Goal: Use online tool/utility: Utilize a website feature to perform a specific function

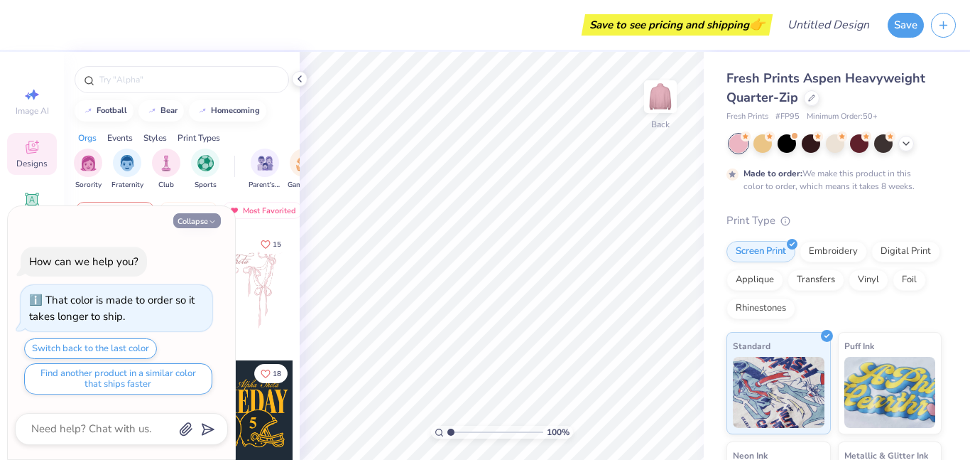
click at [208, 218] on icon "button" at bounding box center [212, 221] width 9 height 9
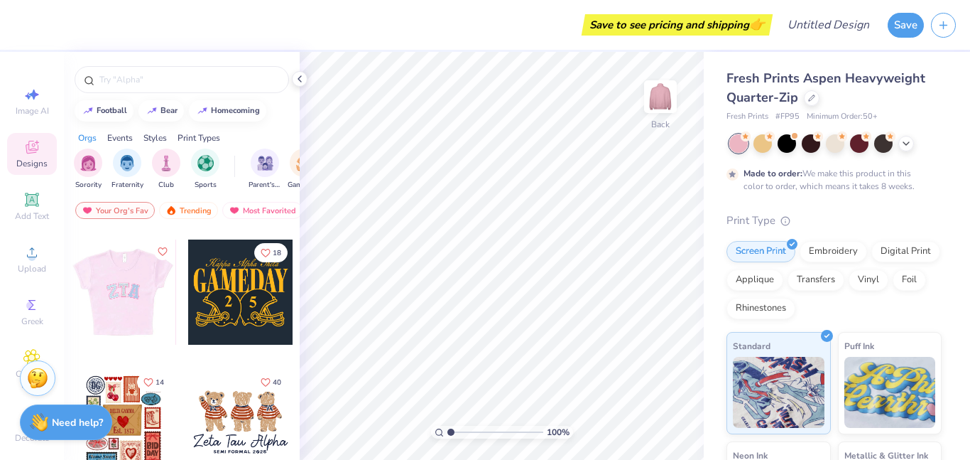
scroll to position [129, 0]
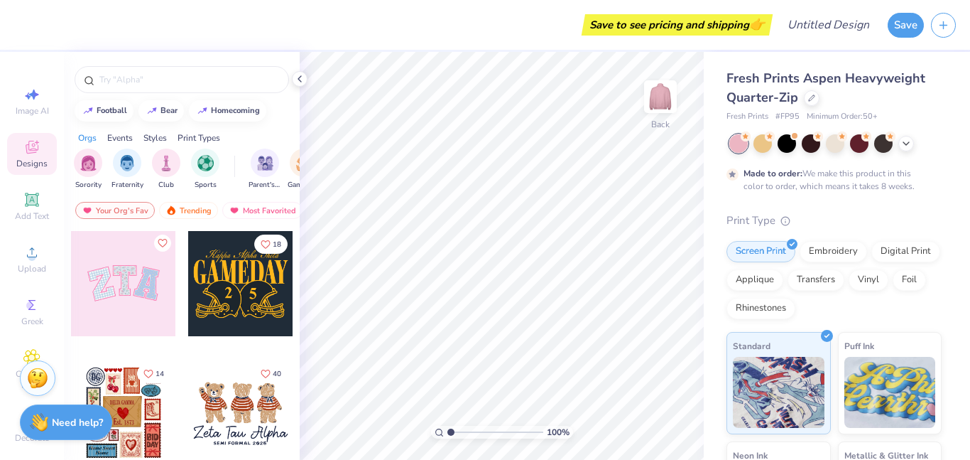
click at [103, 290] on div at bounding box center [123, 283] width 105 height 105
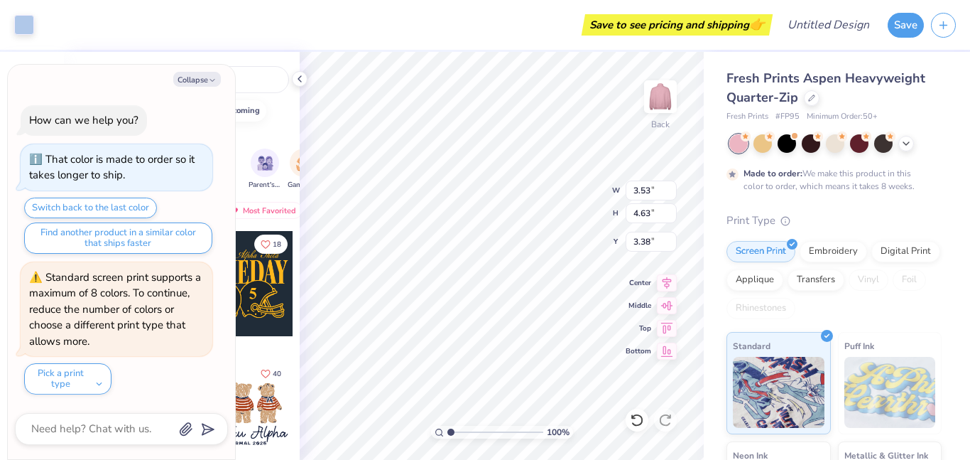
type textarea "x"
type input "10.25"
type input "5.05"
type input "3.08"
click at [210, 80] on polyline "button" at bounding box center [212, 81] width 4 height 2
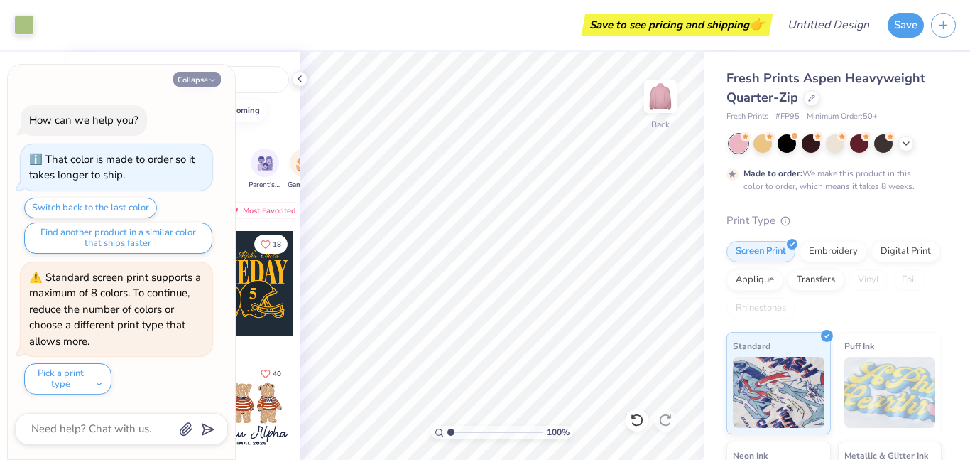
type textarea "x"
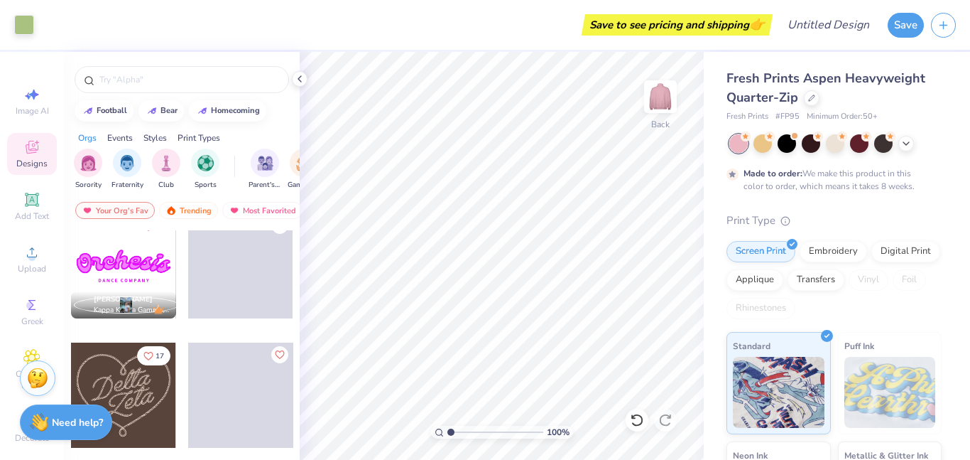
scroll to position [563, 0]
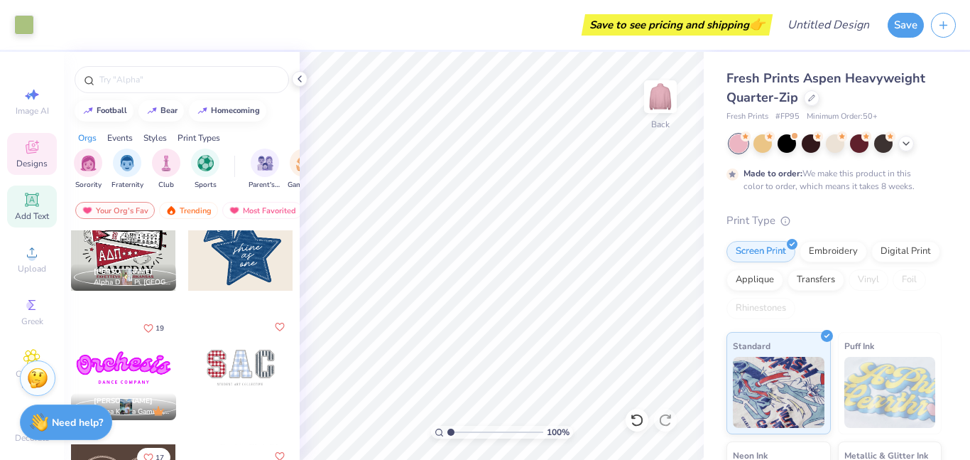
click at [30, 207] on icon at bounding box center [31, 199] width 17 height 17
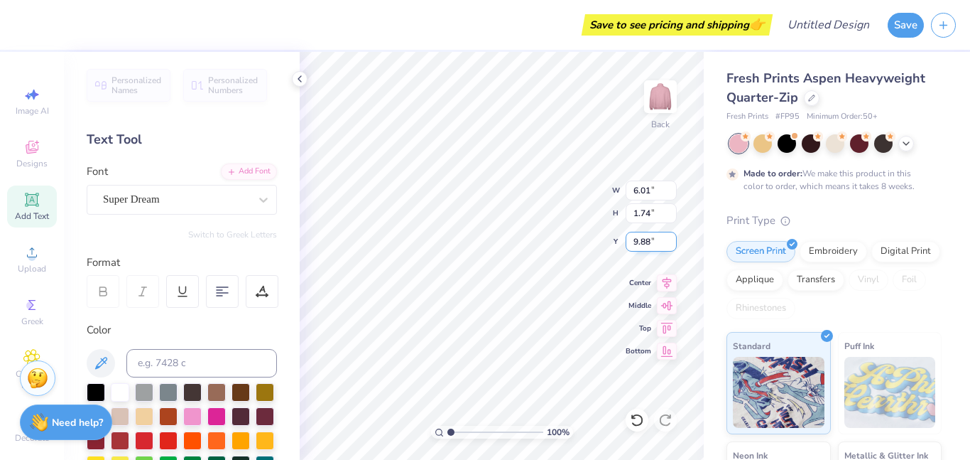
scroll to position [1, 0]
type textarea "HA'ELA BBG"
click at [565, 197] on div "100 % Back W 6.01 6.01 " H 1.74 1.74 " Y 9.88 9.88 " Center Middle Top Bottom" at bounding box center [502, 256] width 404 height 408
type input "8.59"
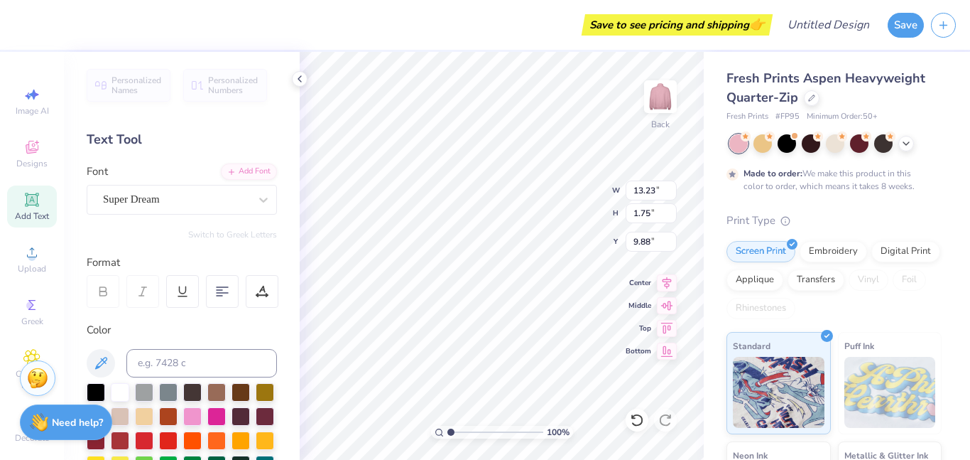
type input "1.13"
type input "6.73"
type input "0.89"
type input "3.00"
type input "7.10"
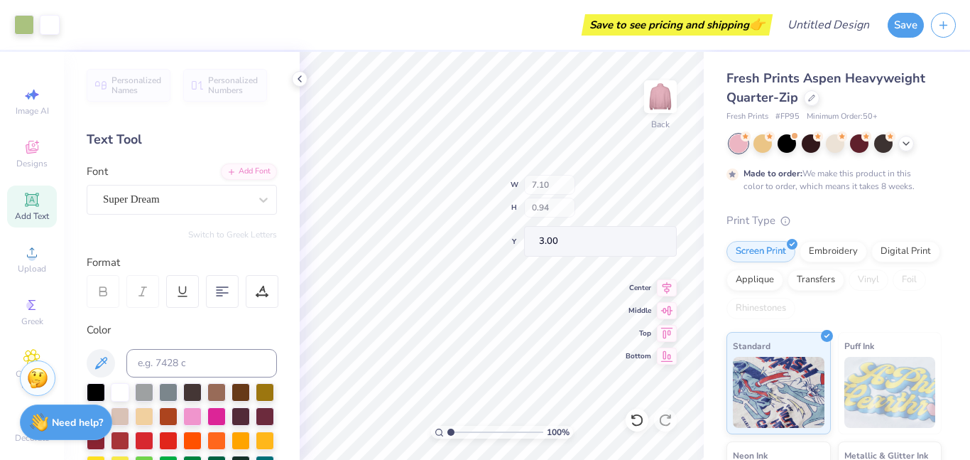
type input "0.94"
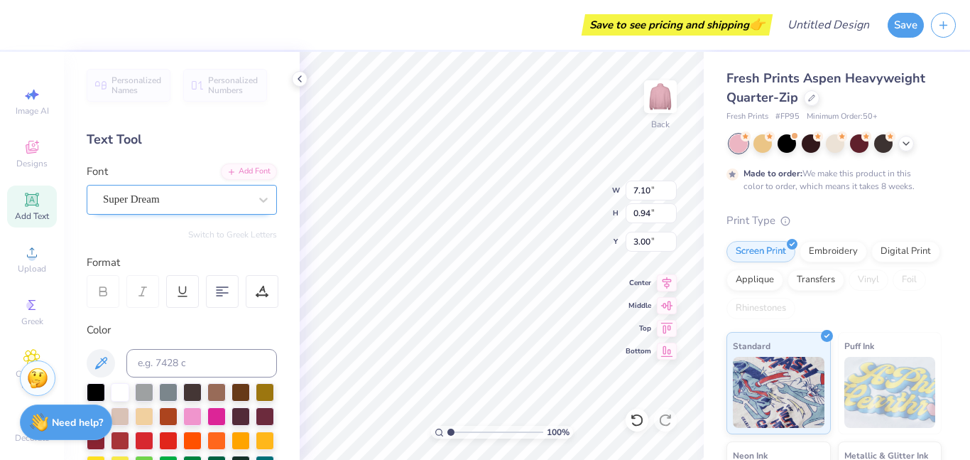
click at [248, 193] on div "Super Dream" at bounding box center [176, 199] width 149 height 22
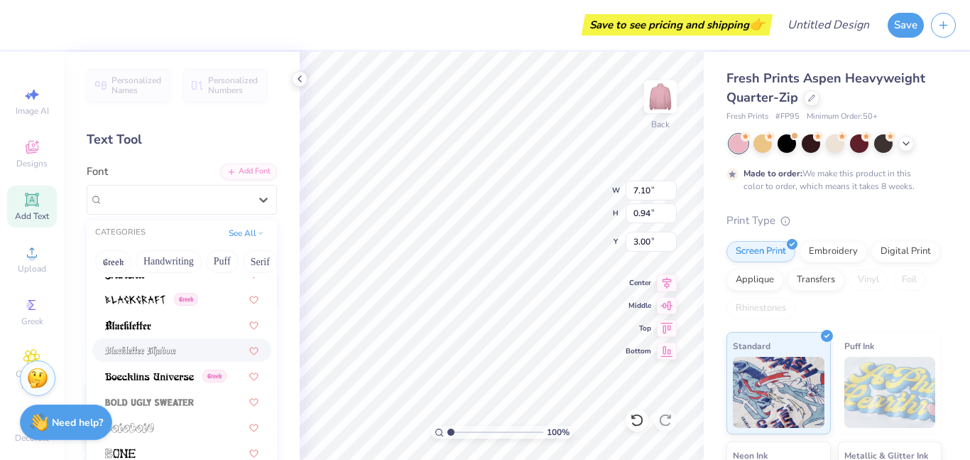
scroll to position [764, 0]
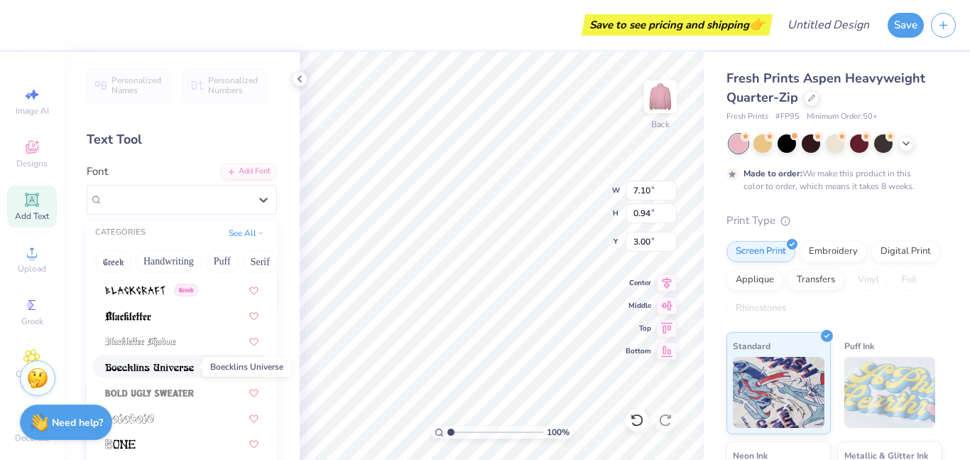
click at [169, 367] on img at bounding box center [149, 367] width 89 height 10
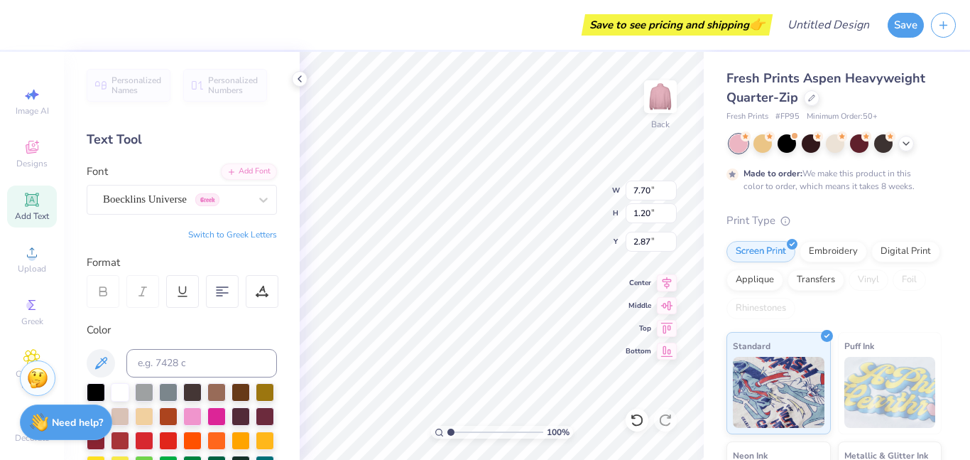
type input "7.70"
type input "1.20"
type input "2.87"
click at [264, 188] on div at bounding box center [264, 200] width 26 height 26
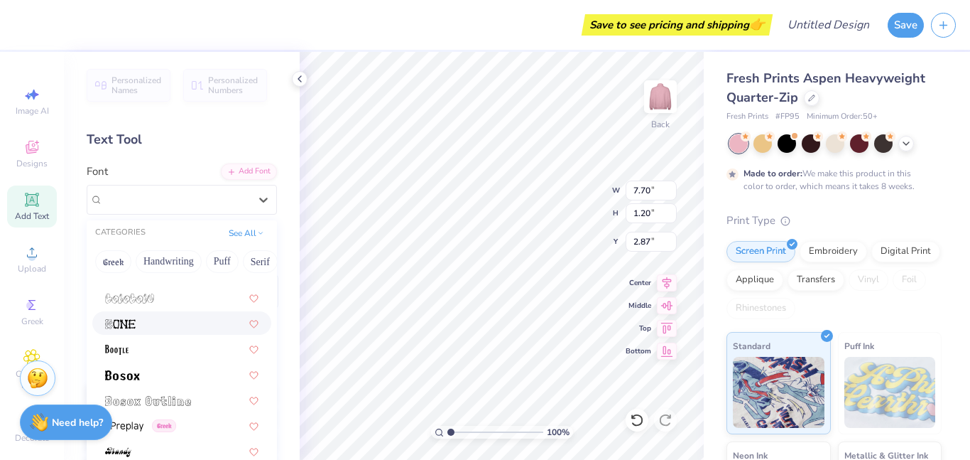
scroll to position [883, 0]
click at [153, 298] on img at bounding box center [129, 299] width 49 height 10
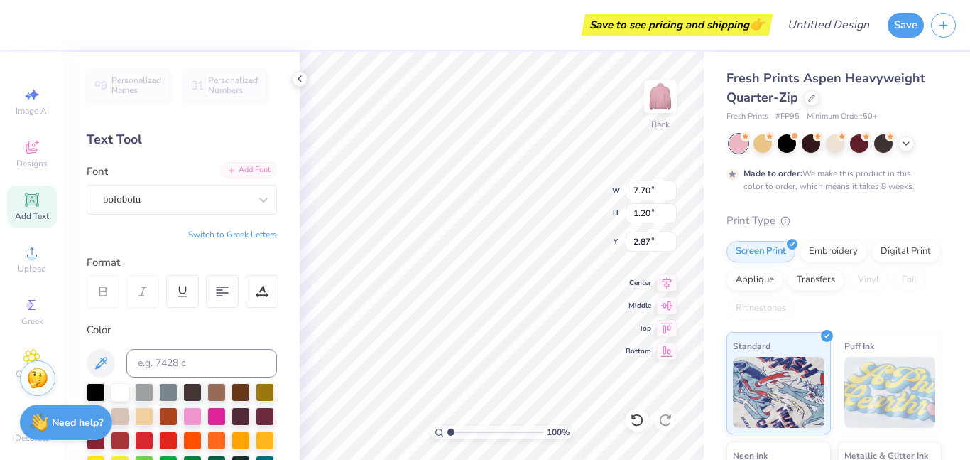
type input "6.03"
type input "1.13"
type input "2.90"
click at [241, 203] on div "bolobolu" at bounding box center [176, 199] width 149 height 22
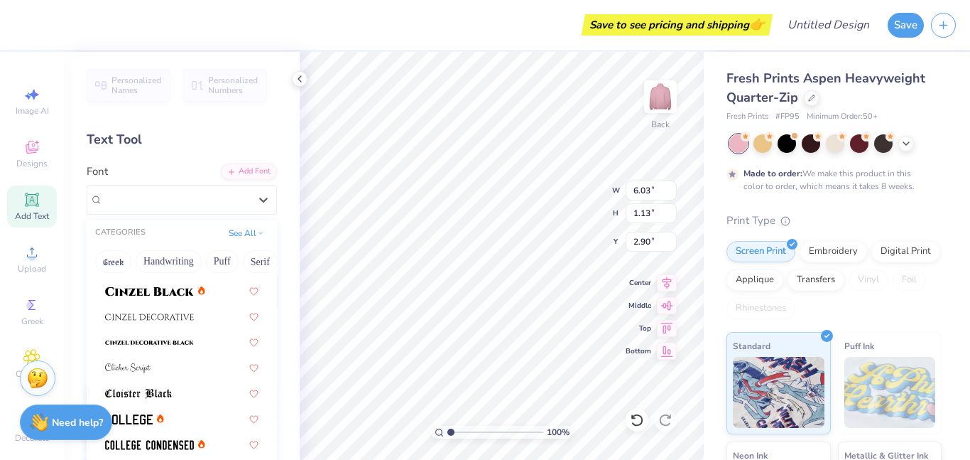
scroll to position [1735, 0]
click at [164, 288] on img at bounding box center [149, 291] width 89 height 10
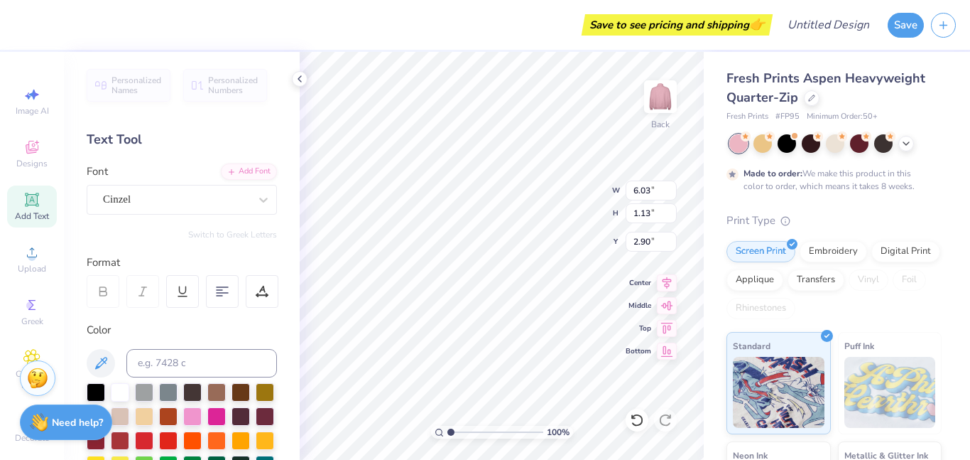
type input "8.26"
type input "0.98"
type input "2.98"
click at [220, 200] on div "Cinzel" at bounding box center [176, 199] width 149 height 22
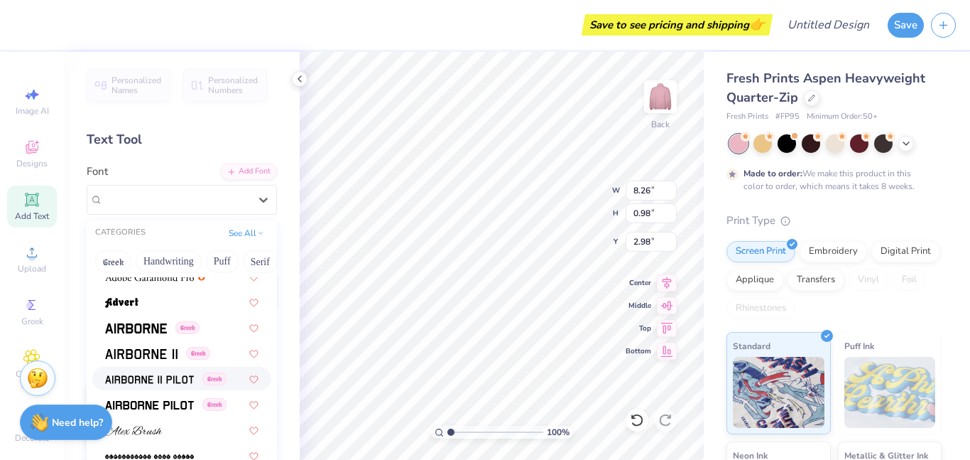
scroll to position [215, 0]
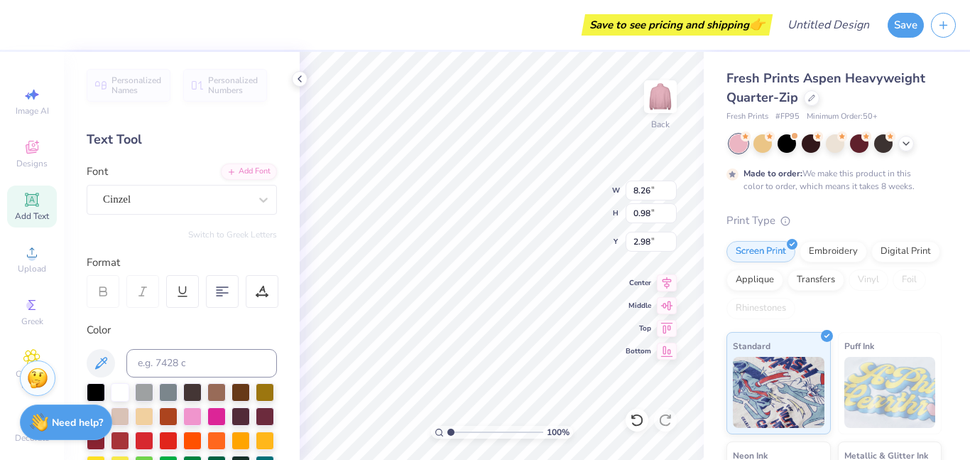
type input "7.18"
type input "0.86"
type textarea "HA'ELA BBG"
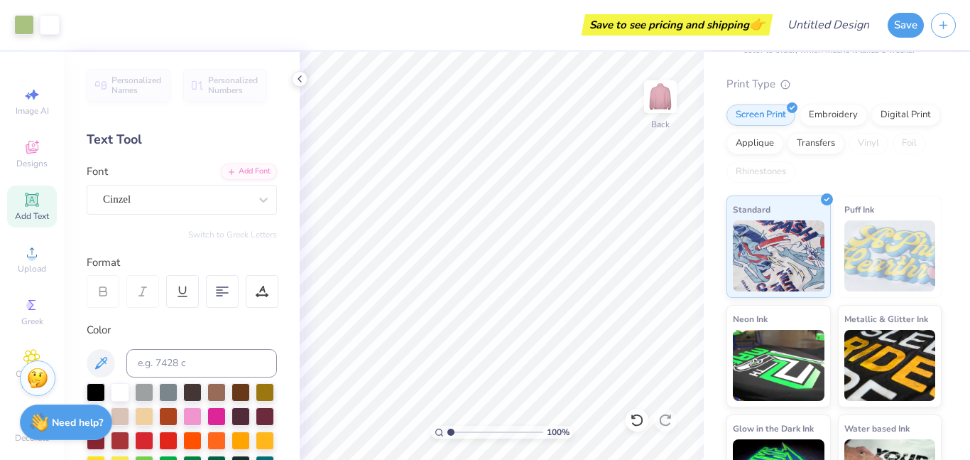
scroll to position [141, 0]
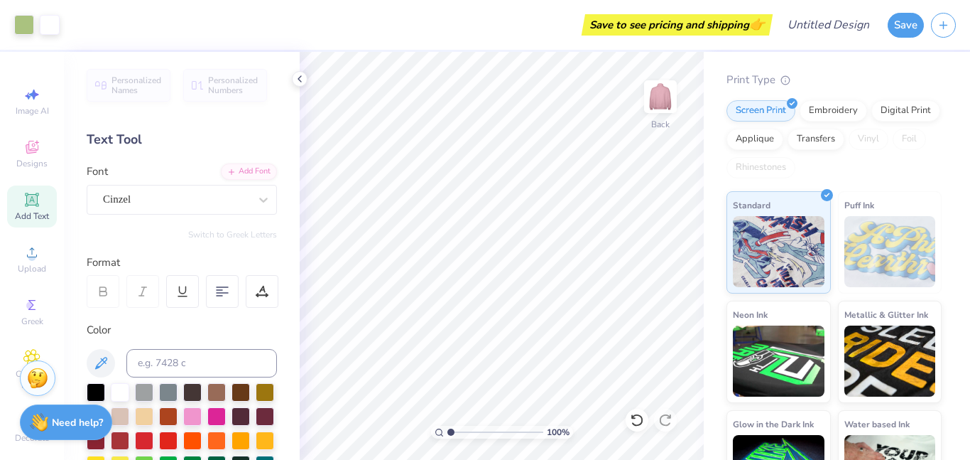
click at [879, 260] on img at bounding box center [891, 251] width 92 height 71
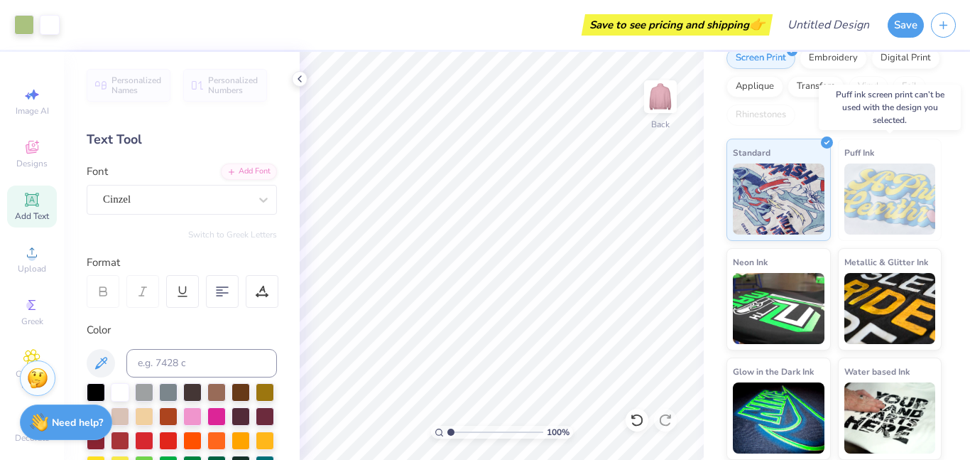
click at [872, 198] on img at bounding box center [891, 198] width 92 height 71
